Goal: Communication & Community: Answer question/provide support

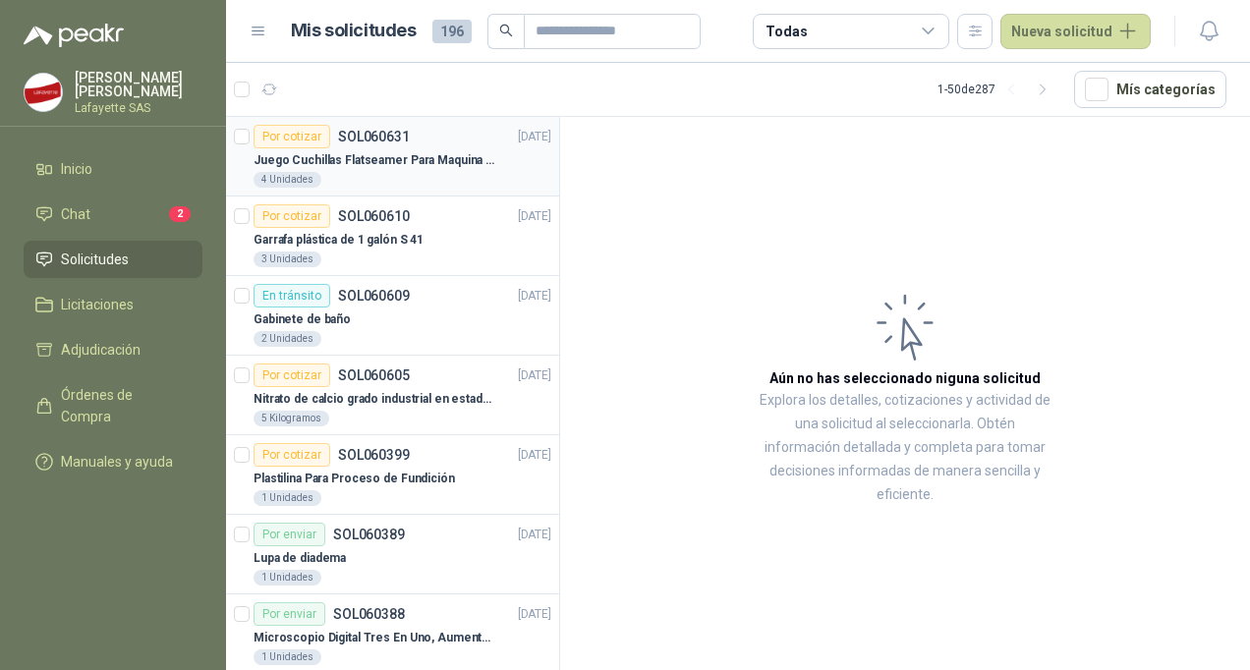
click at [355, 169] on div "Juego Cuchillas Flatseamer Para Maquina de Coser" at bounding box center [403, 160] width 298 height 24
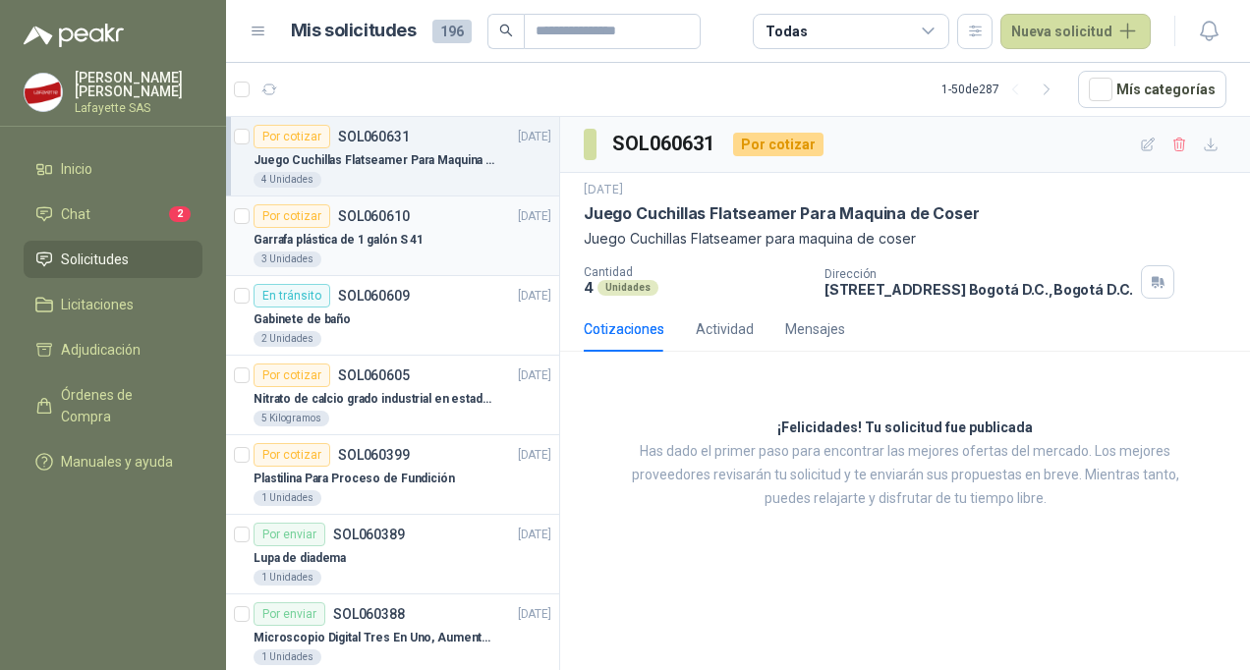
click at [387, 242] on p "Garrafa plástica de 1 galón S 41" at bounding box center [339, 240] width 170 height 19
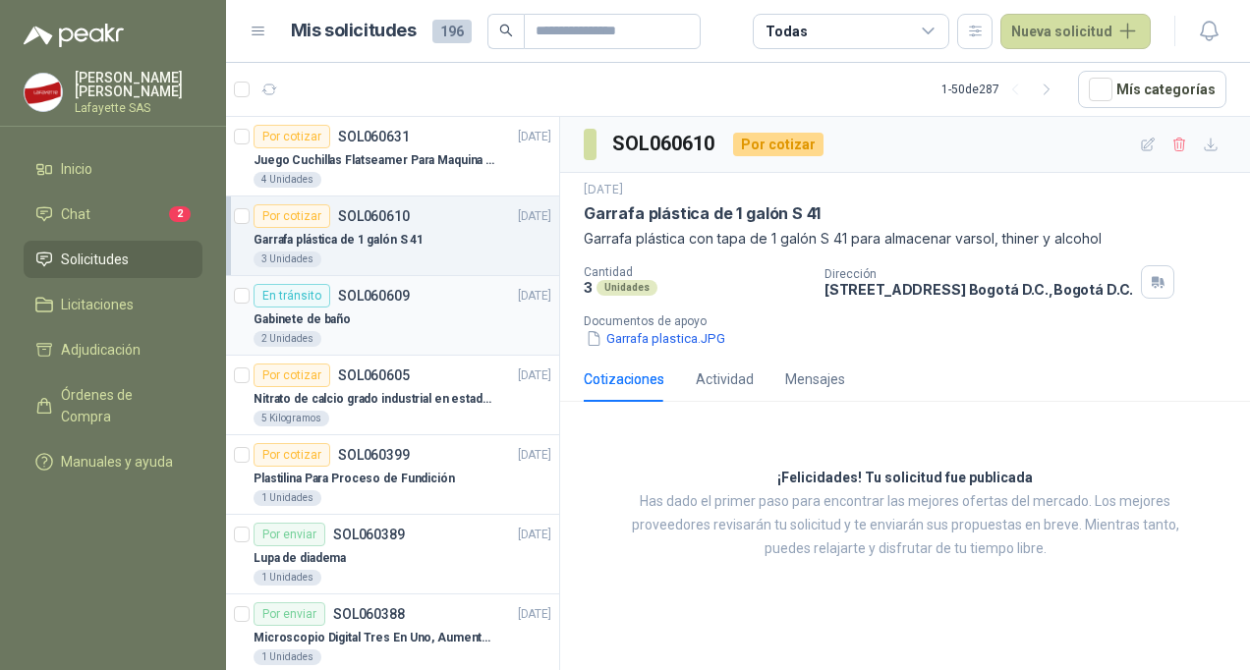
click at [399, 313] on div "Gabinete de baño" at bounding box center [403, 320] width 298 height 24
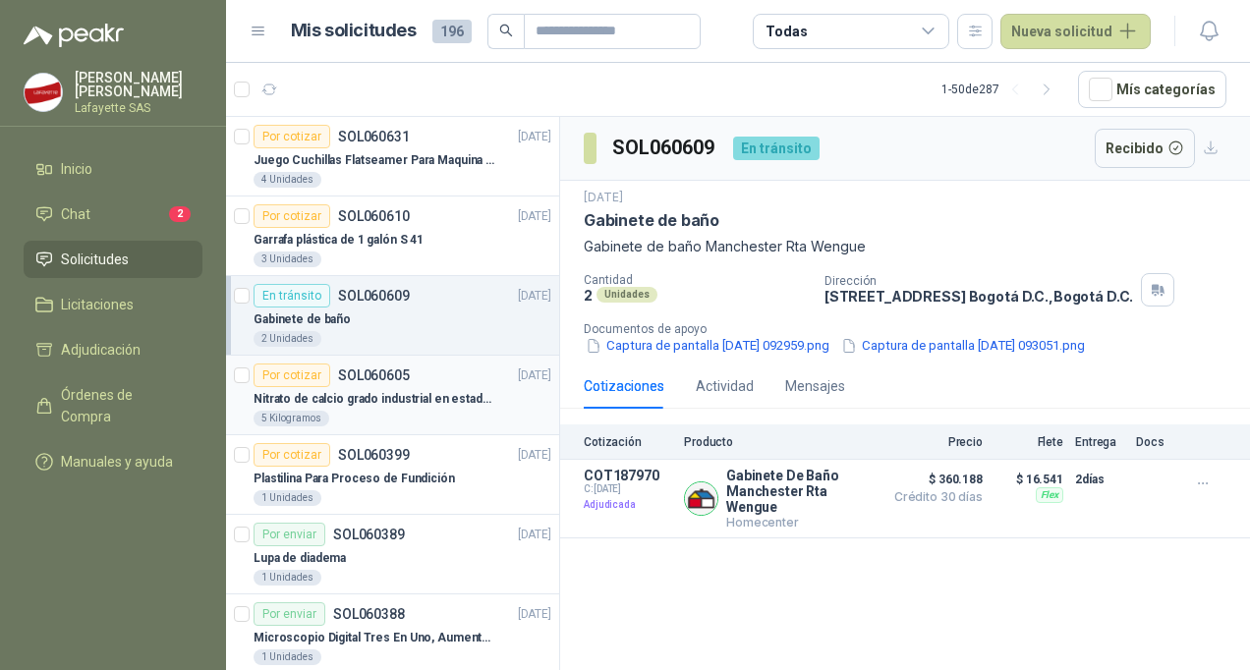
click at [402, 402] on p "Nitrato de calcio grado industrial en estado solido" at bounding box center [376, 399] width 245 height 19
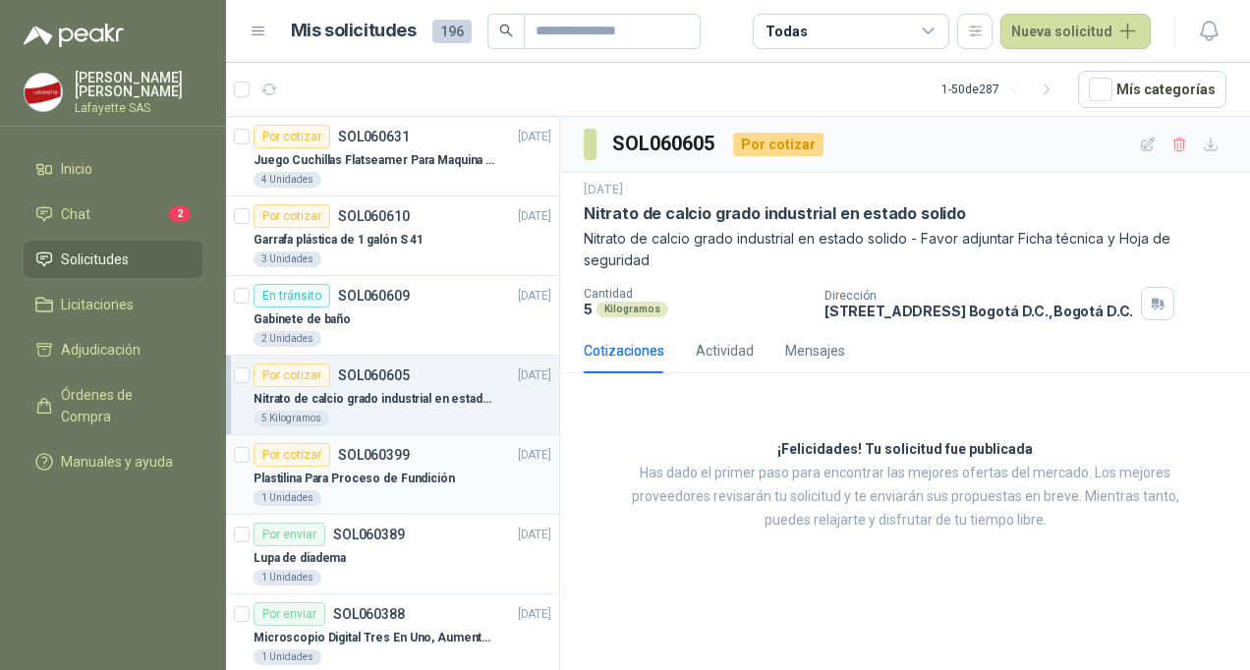
click at [393, 484] on p "Plastilina Para Proceso de Fundición" at bounding box center [355, 479] width 202 height 19
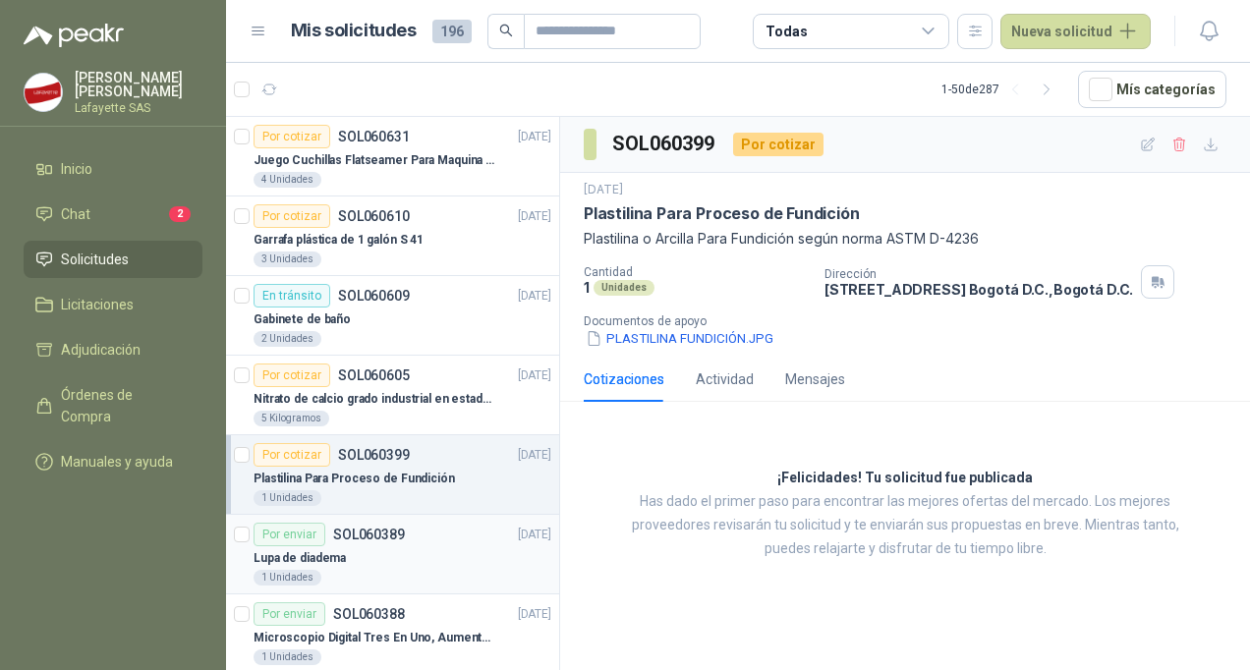
click at [362, 552] on div "Lupa de diadema" at bounding box center [403, 559] width 298 height 24
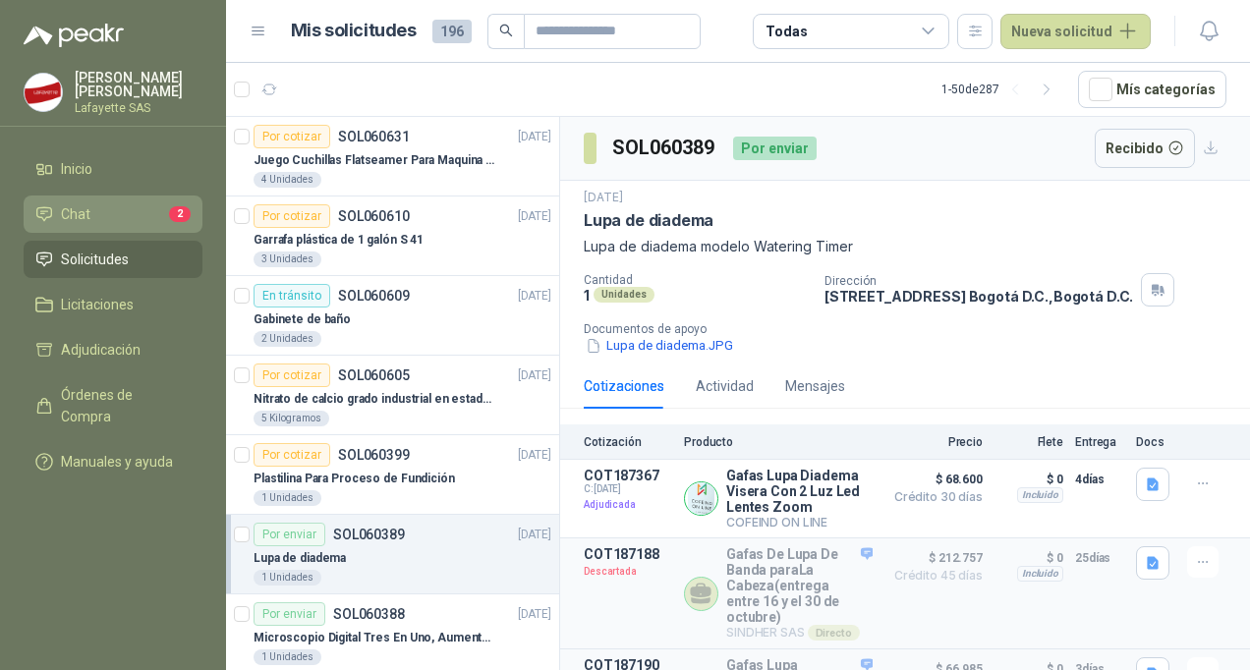
click at [118, 218] on li "Chat 2" at bounding box center [112, 214] width 155 height 22
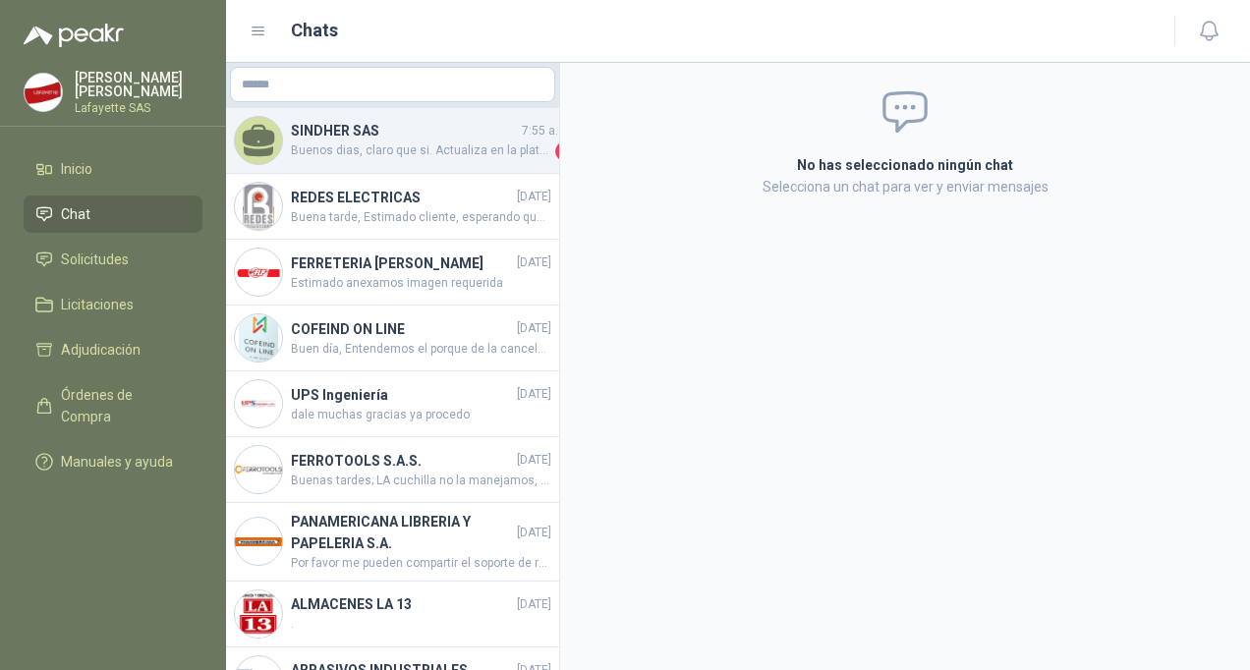
click at [375, 147] on span "Buenos dias, claro que si. Actualiza en la plataforma y te actualizo. Habia una…" at bounding box center [421, 152] width 261 height 20
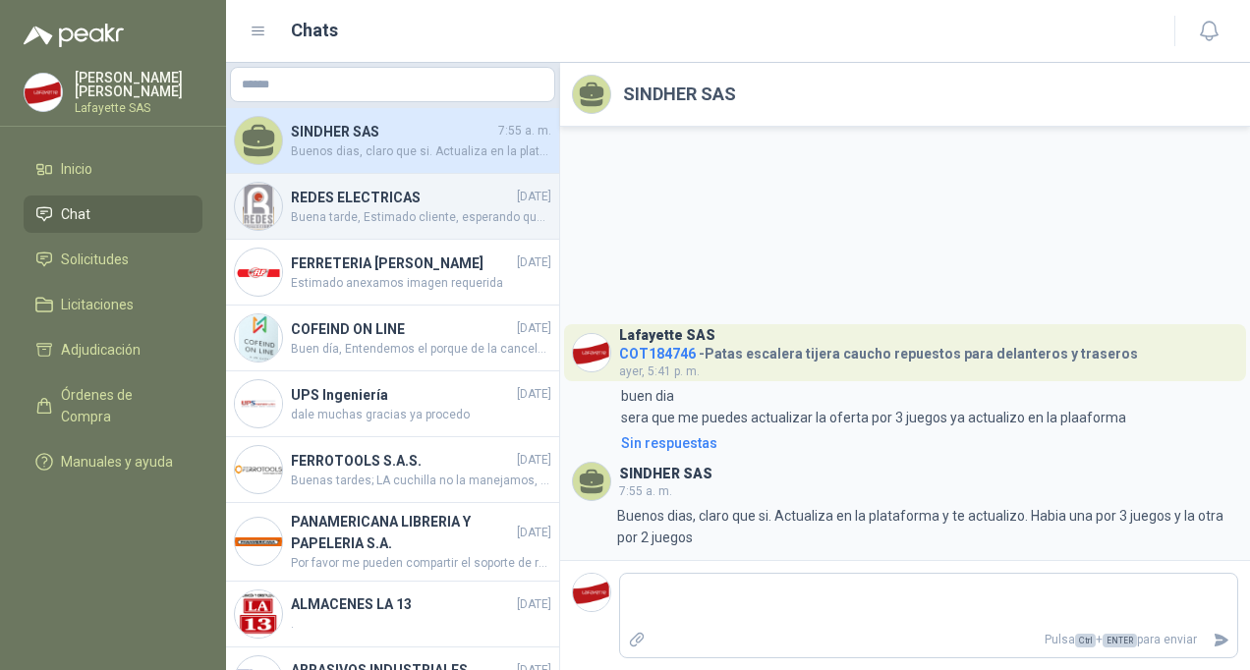
click at [376, 208] on span "Buena tarde, Estimado cliente, esperando que se encuentre bien, informo que las…" at bounding box center [421, 217] width 261 height 19
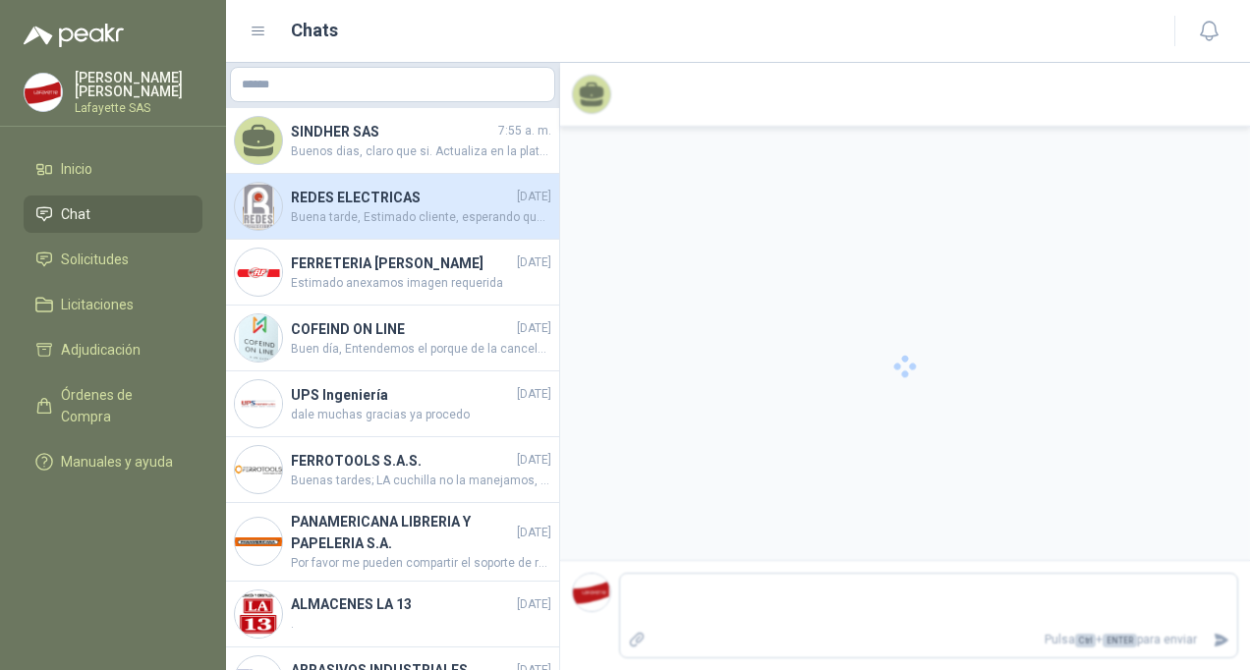
scroll to position [584, 0]
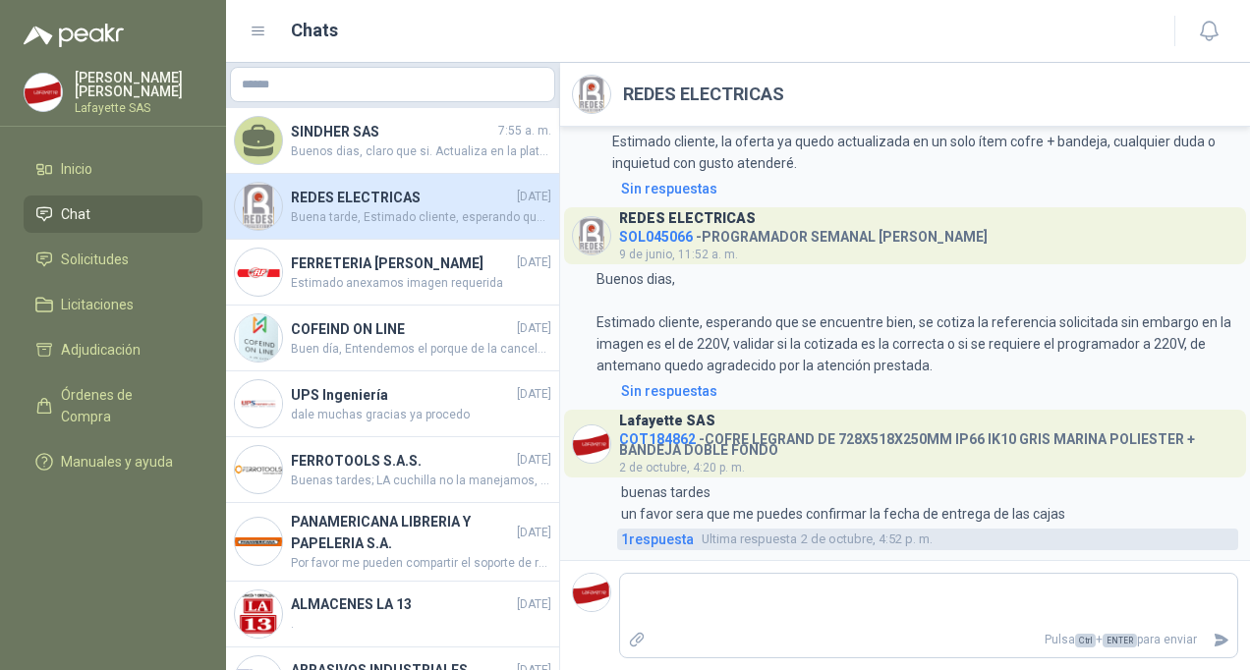
click at [650, 538] on span "1 respuesta" at bounding box center [657, 540] width 73 height 22
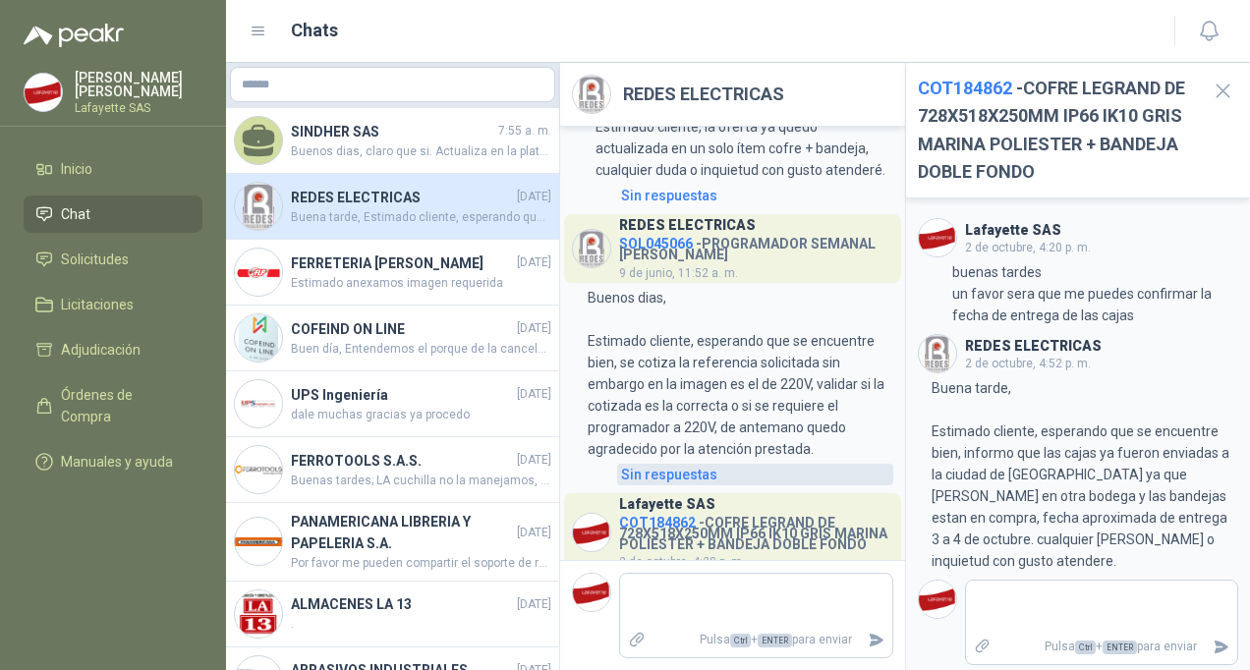
scroll to position [889, 0]
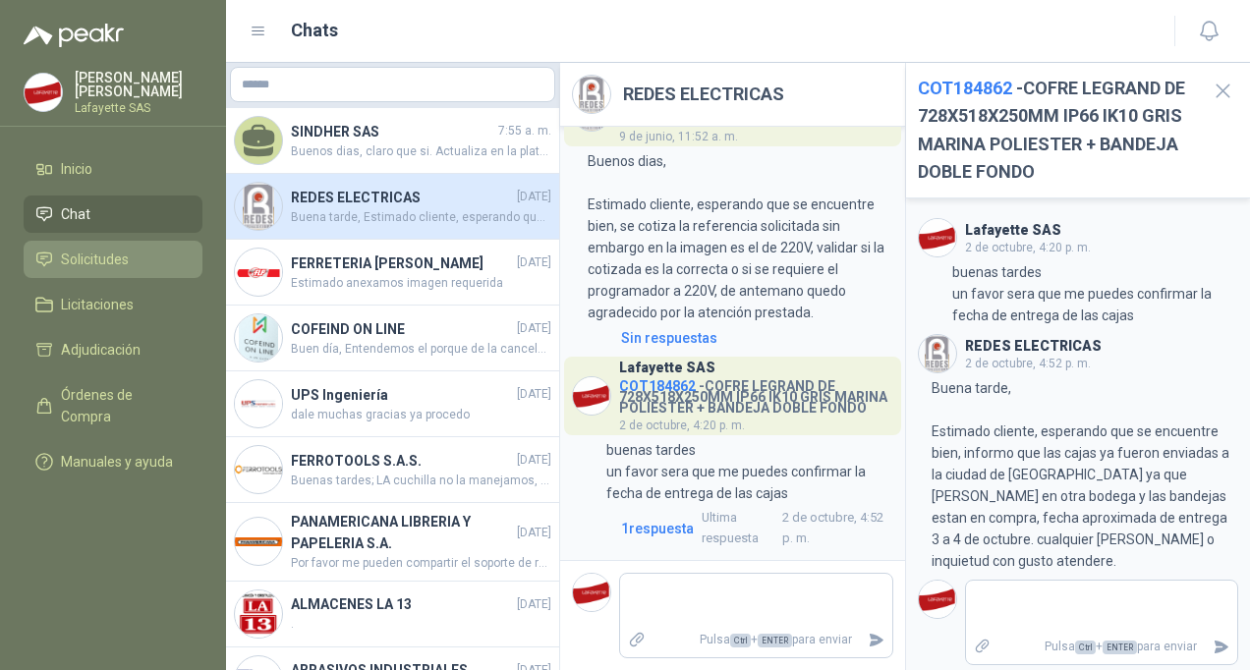
click at [65, 255] on span "Solicitudes" at bounding box center [95, 260] width 68 height 22
